Goal: Navigation & Orientation: Find specific page/section

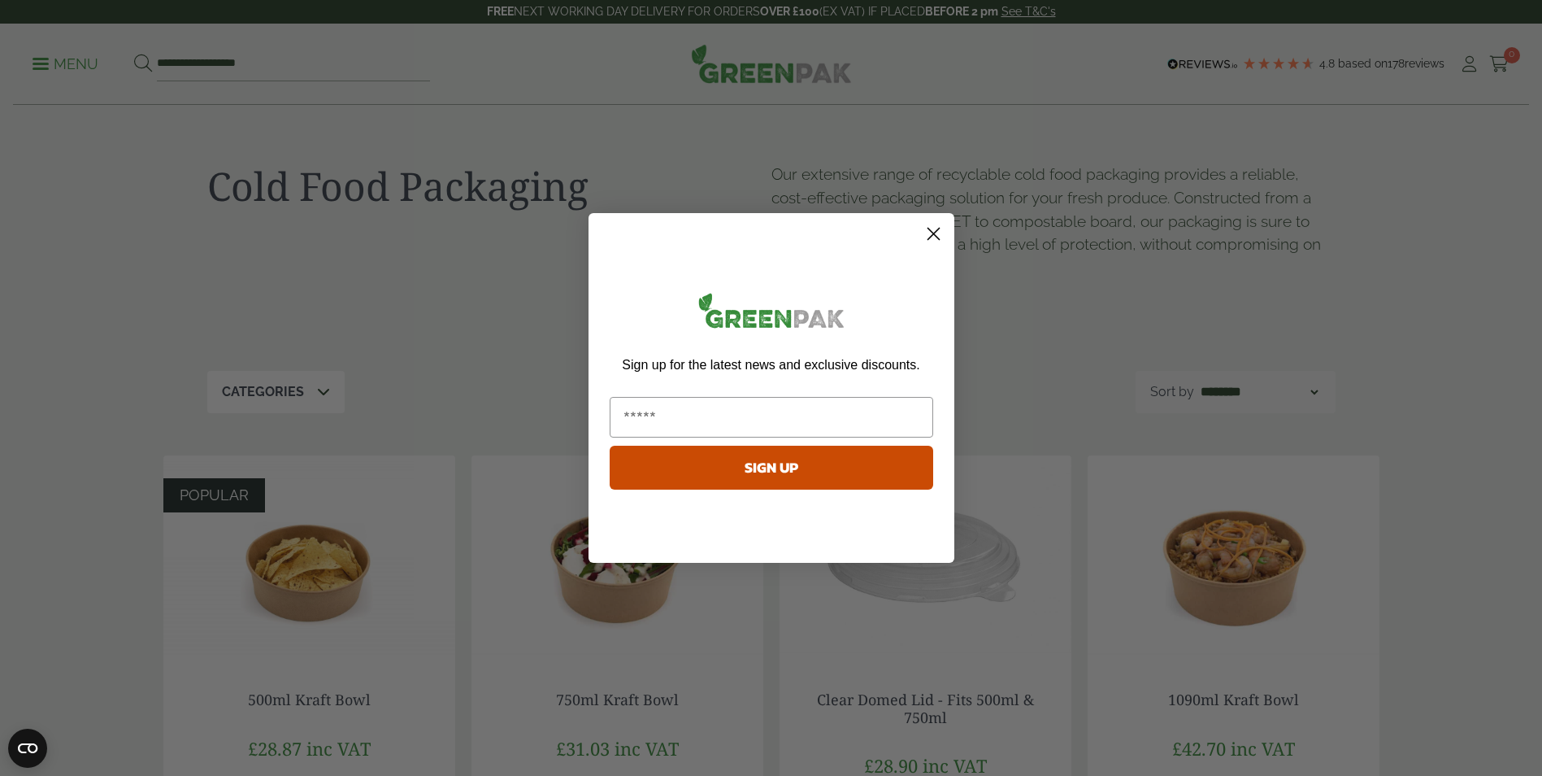
click at [931, 232] on icon "Close dialog" at bounding box center [933, 233] width 11 height 11
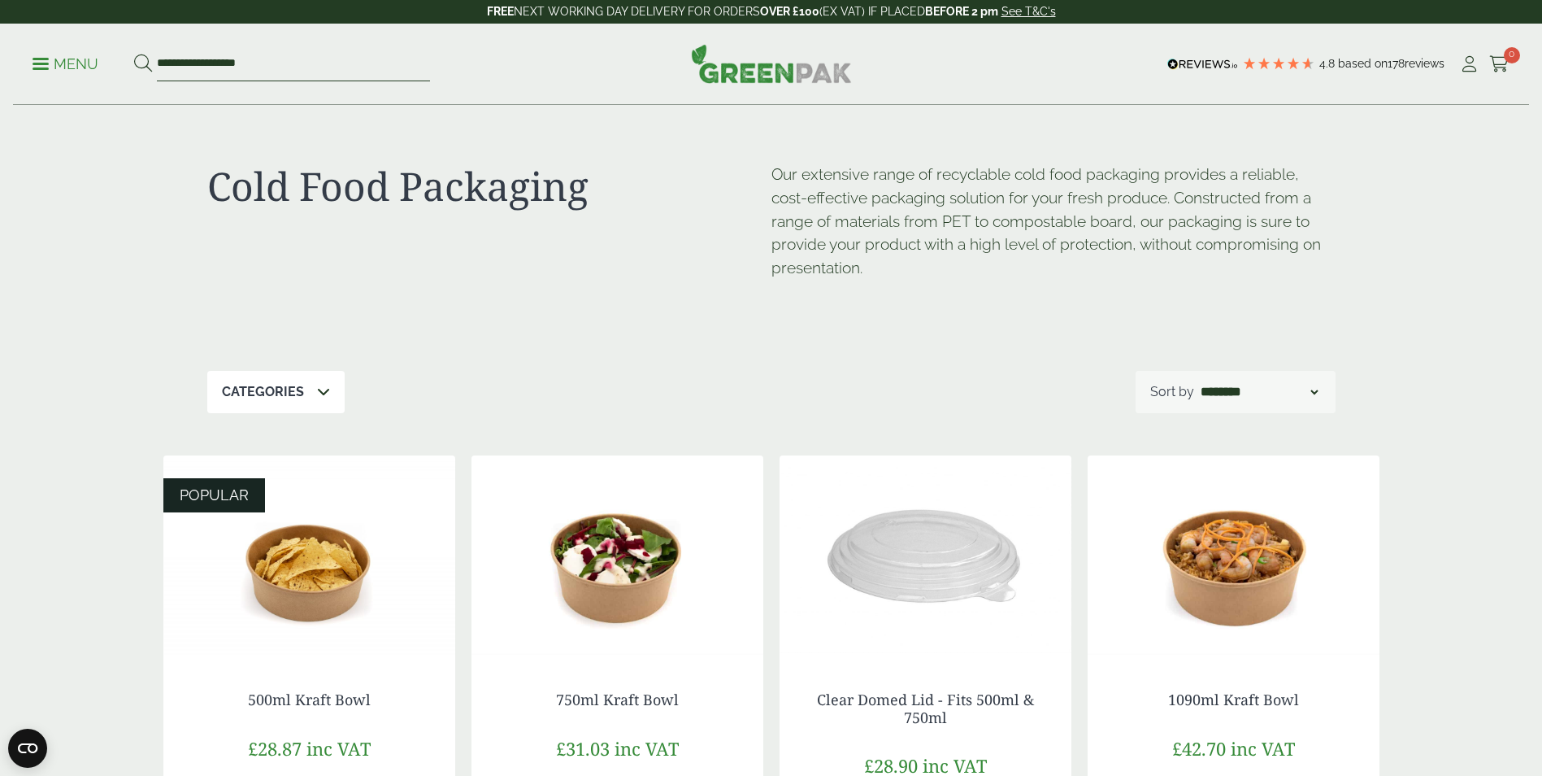
click at [211, 65] on input "**********" at bounding box center [293, 64] width 273 height 34
type input "**********"
click at [134, 54] on button at bounding box center [143, 64] width 18 height 21
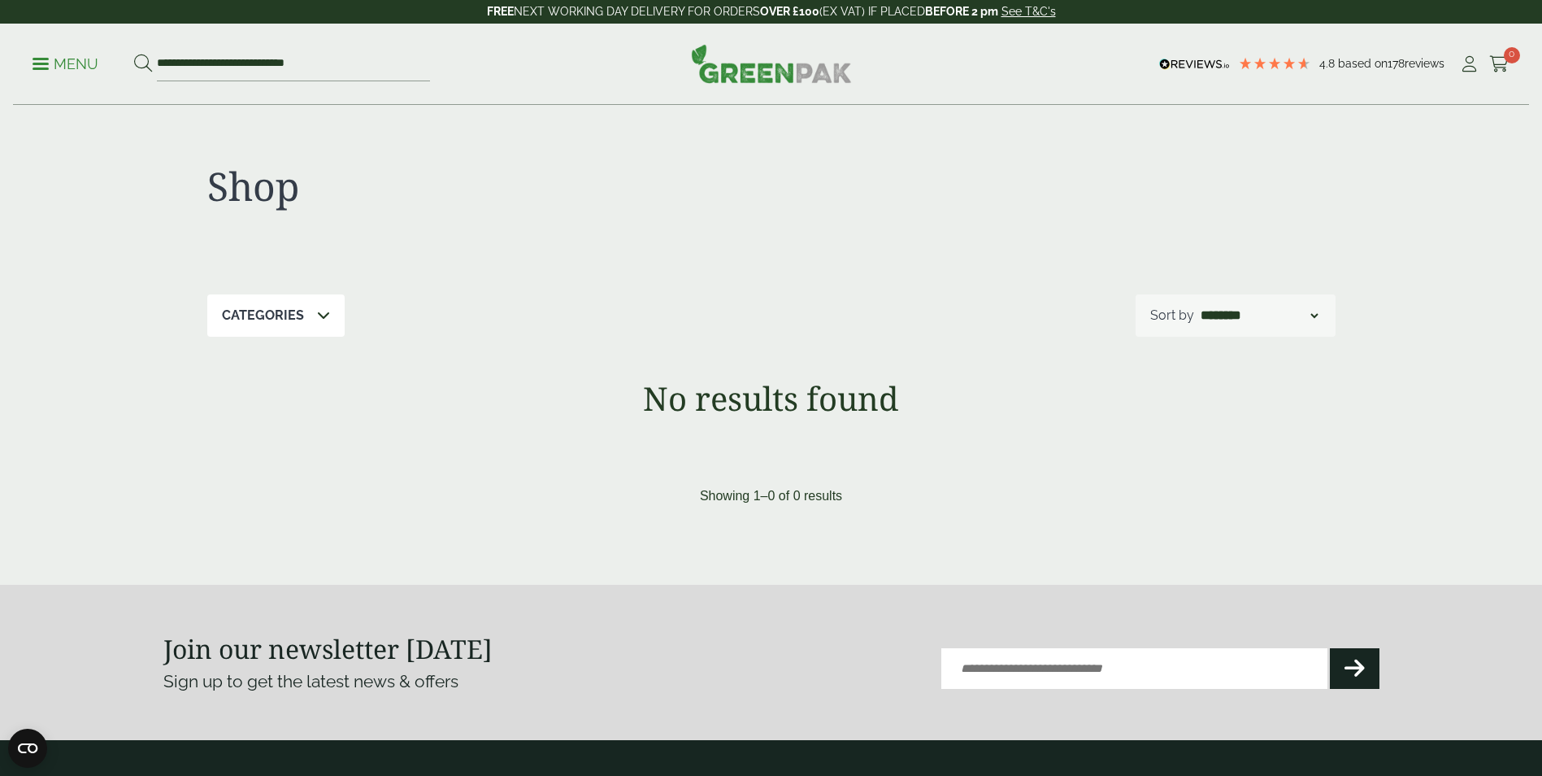
click at [40, 61] on p "Menu" at bounding box center [66, 64] width 66 height 20
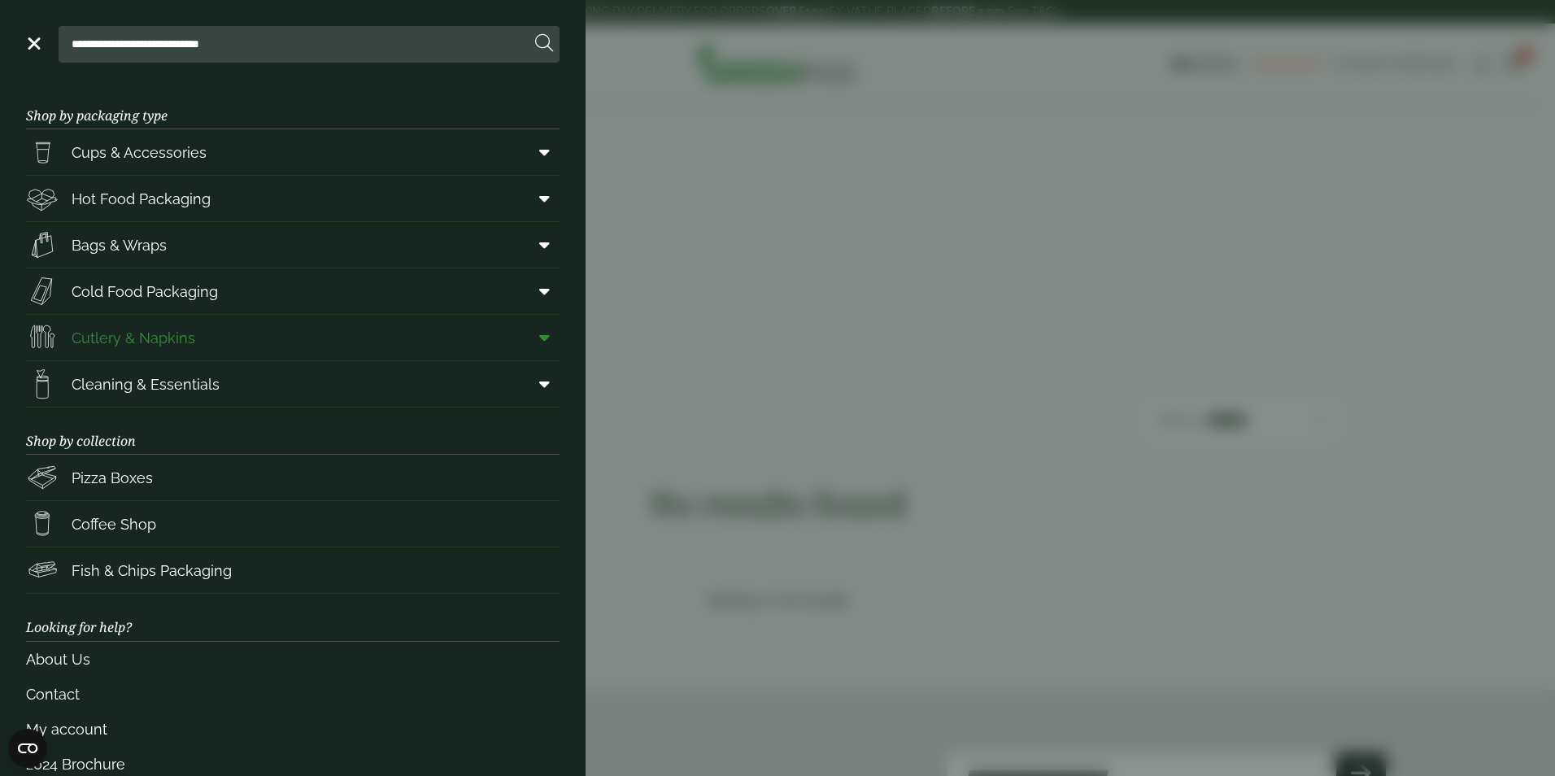
click at [176, 337] on span "Cutlery & Napkins" at bounding box center [134, 338] width 124 height 22
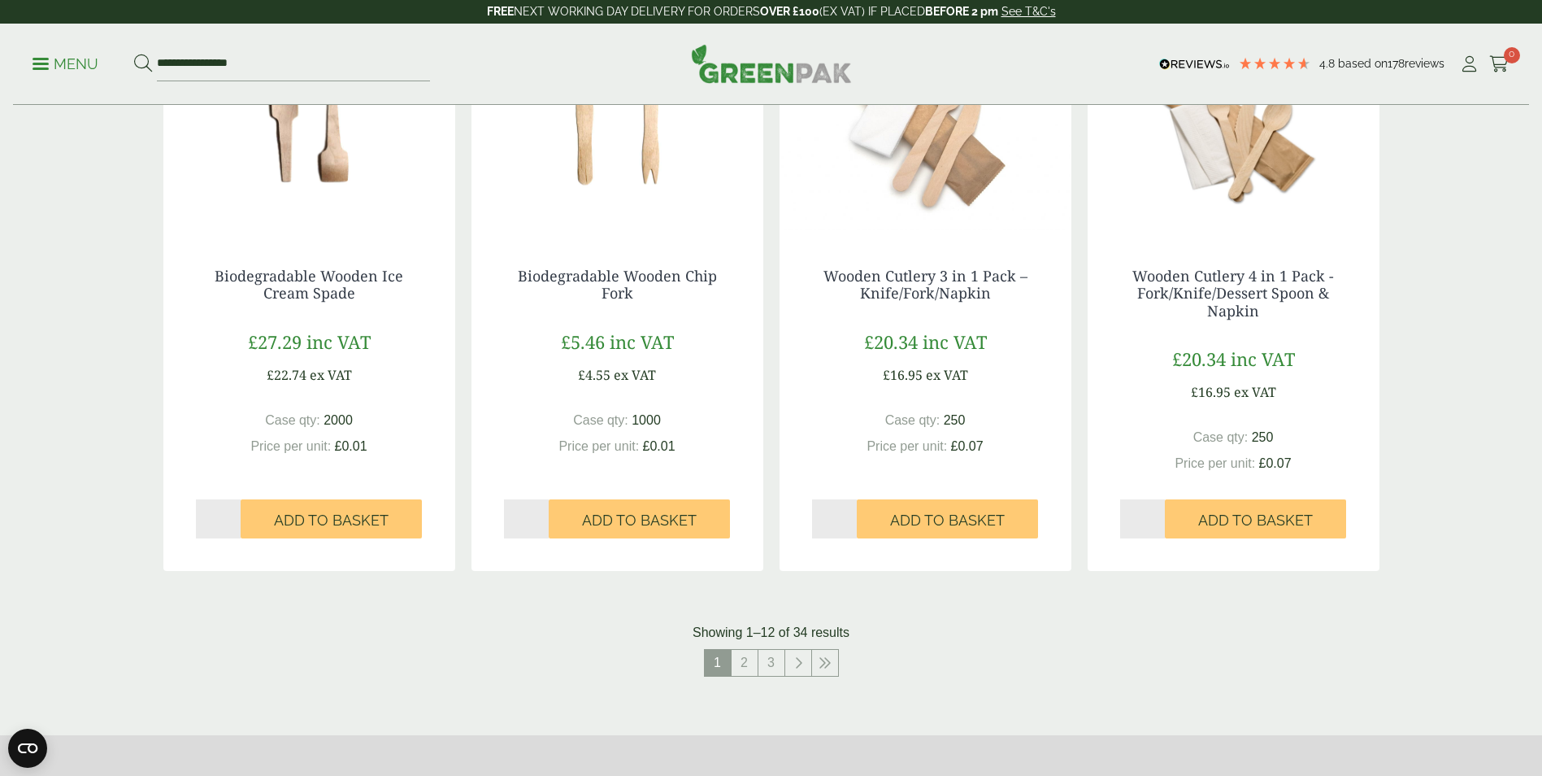
scroll to position [1707, 0]
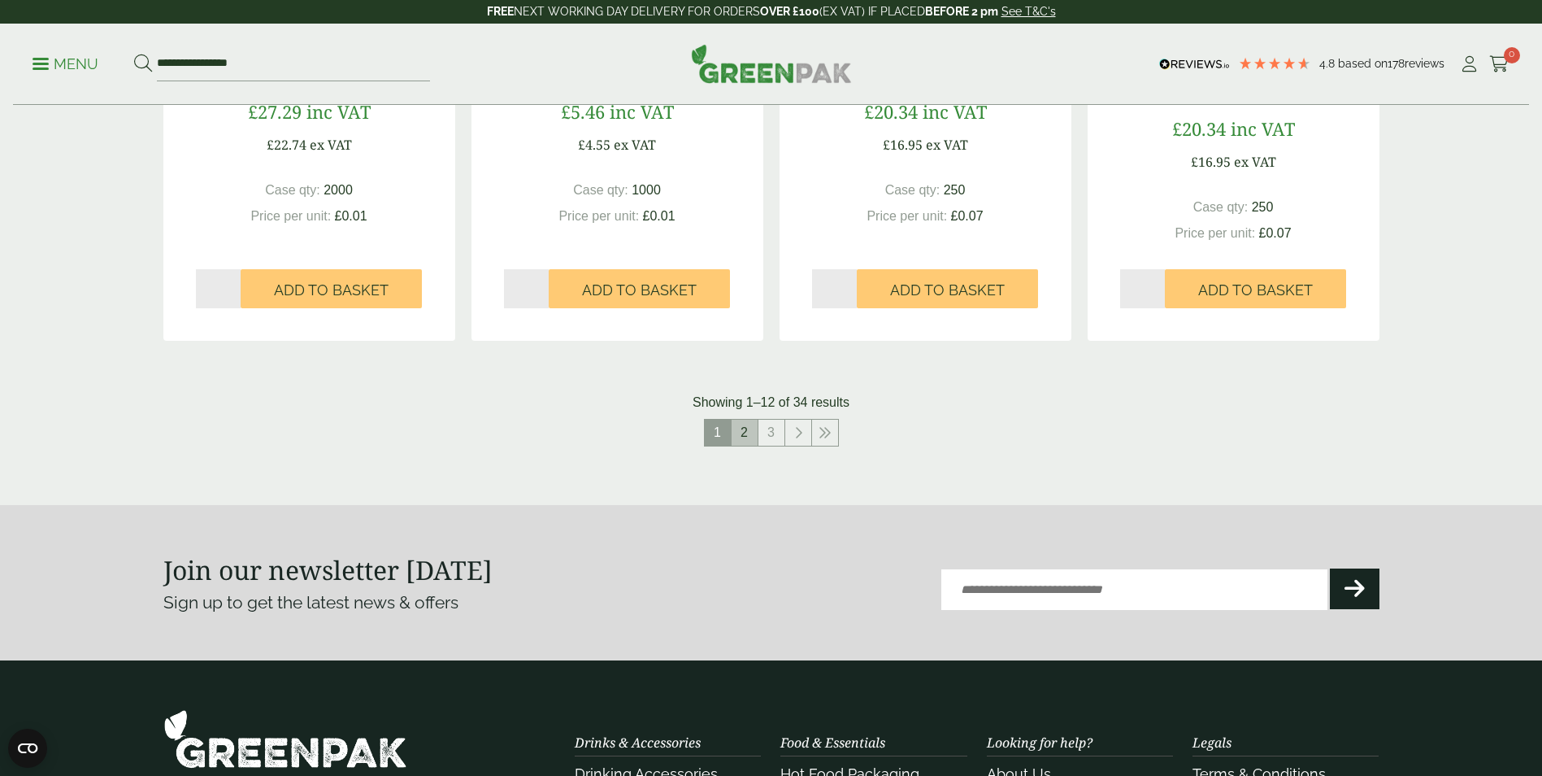
click at [745, 425] on link "2" at bounding box center [745, 433] width 26 height 26
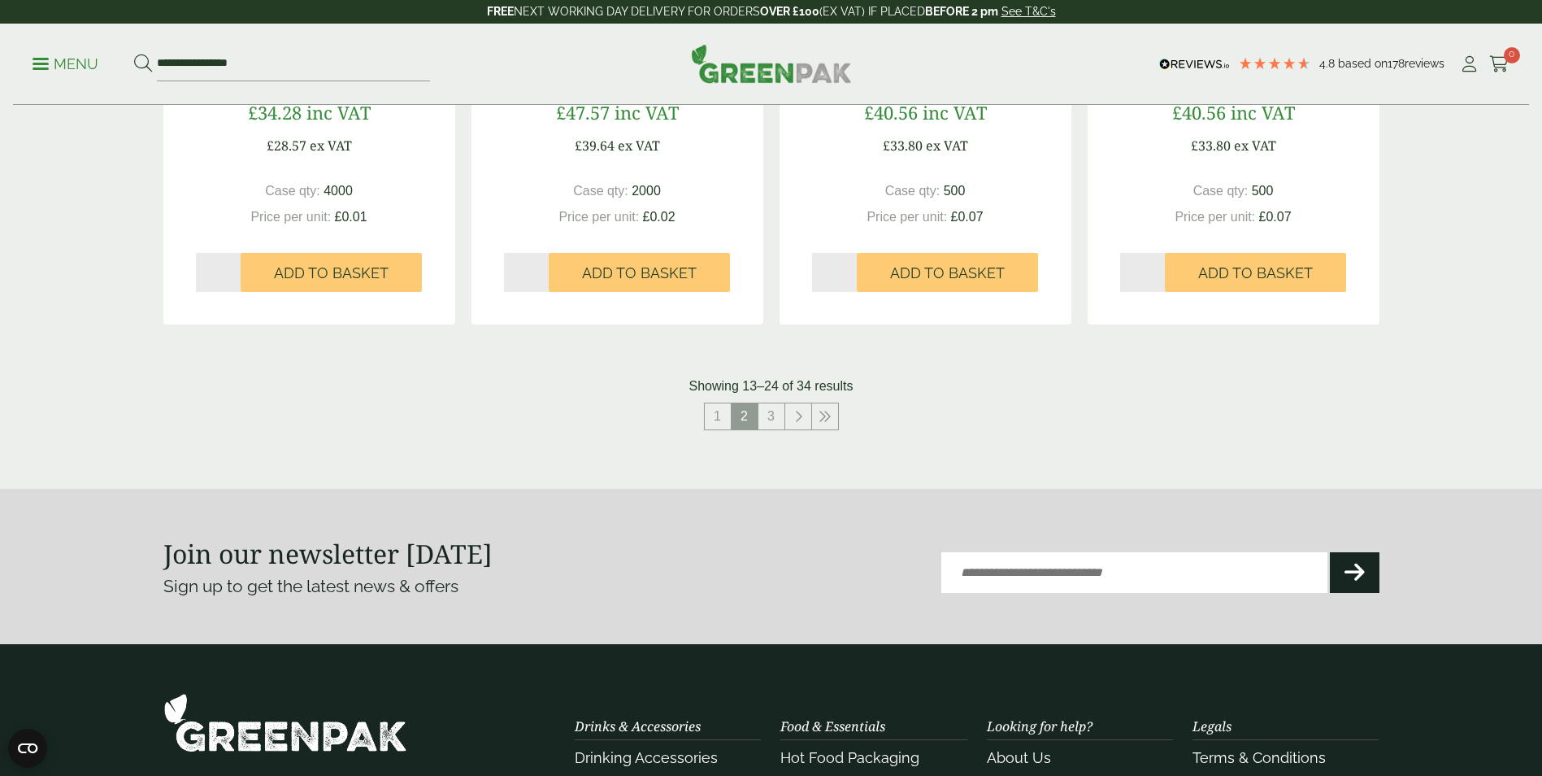
scroll to position [1707, 0]
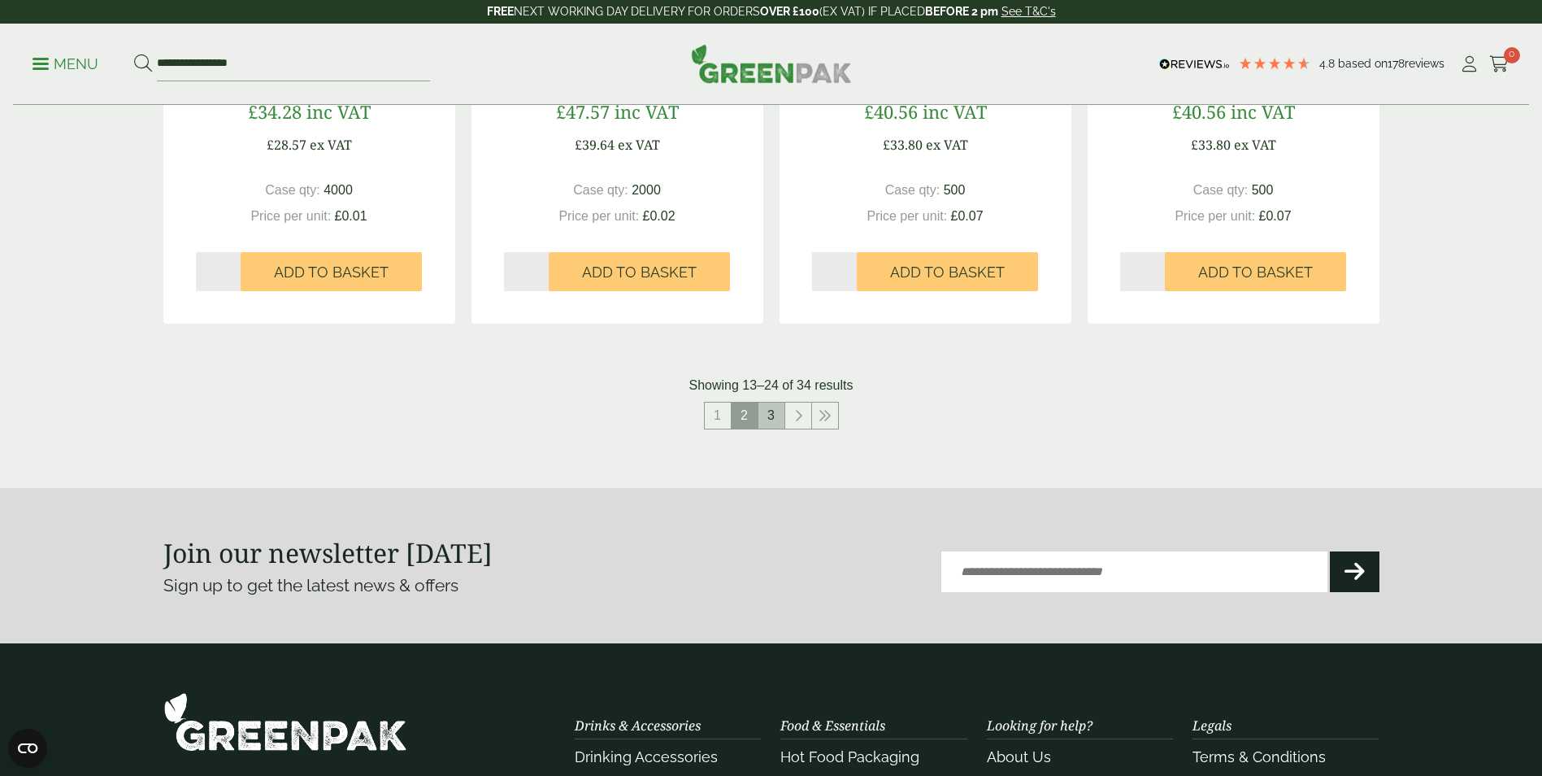
click at [775, 411] on link "3" at bounding box center [772, 415] width 26 height 26
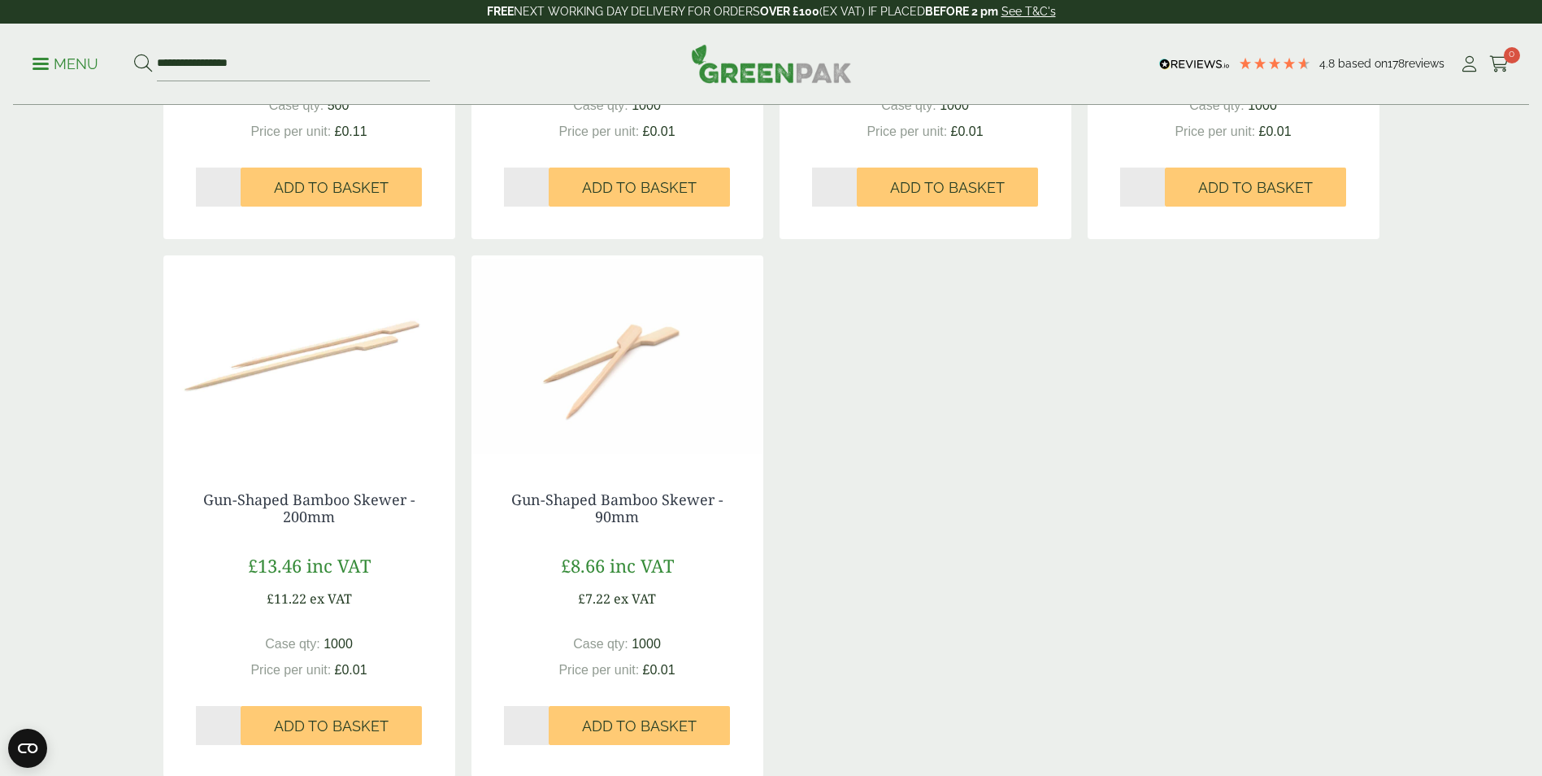
scroll to position [1301, 0]
